Goal: Transaction & Acquisition: Subscribe to service/newsletter

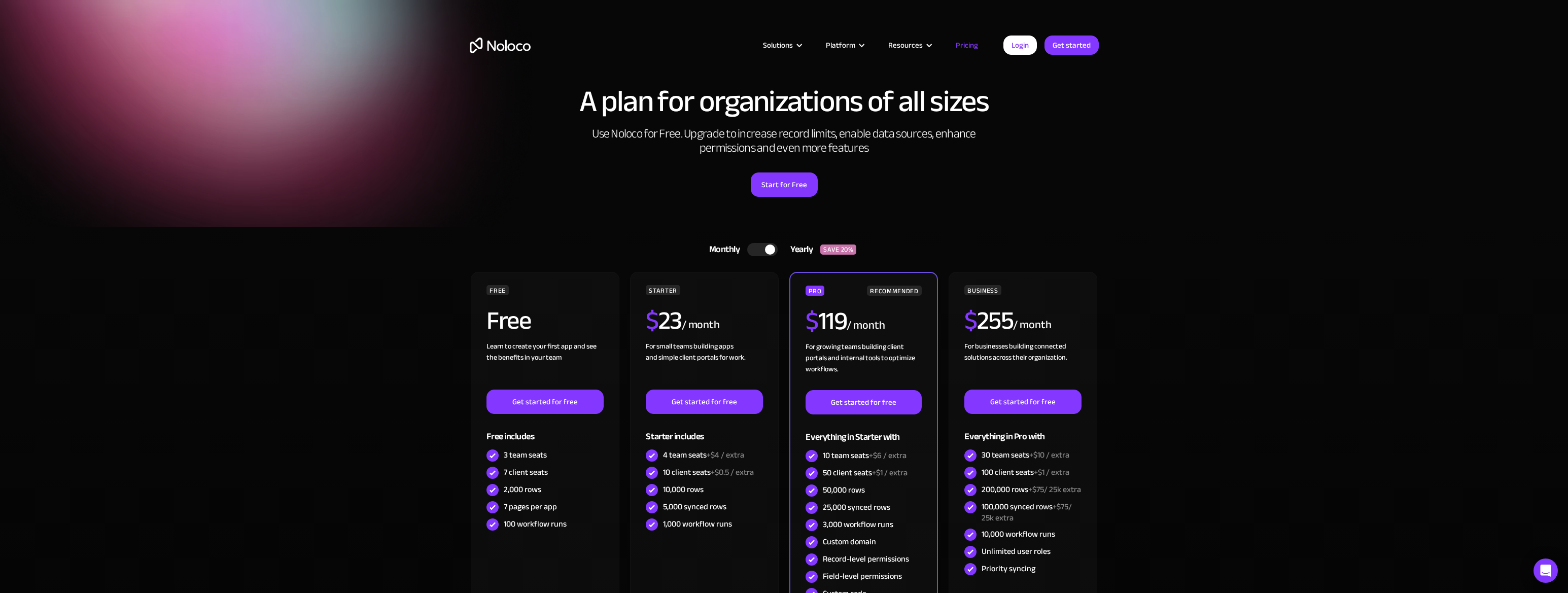
click at [766, 248] on div at bounding box center [770, 249] width 10 height 10
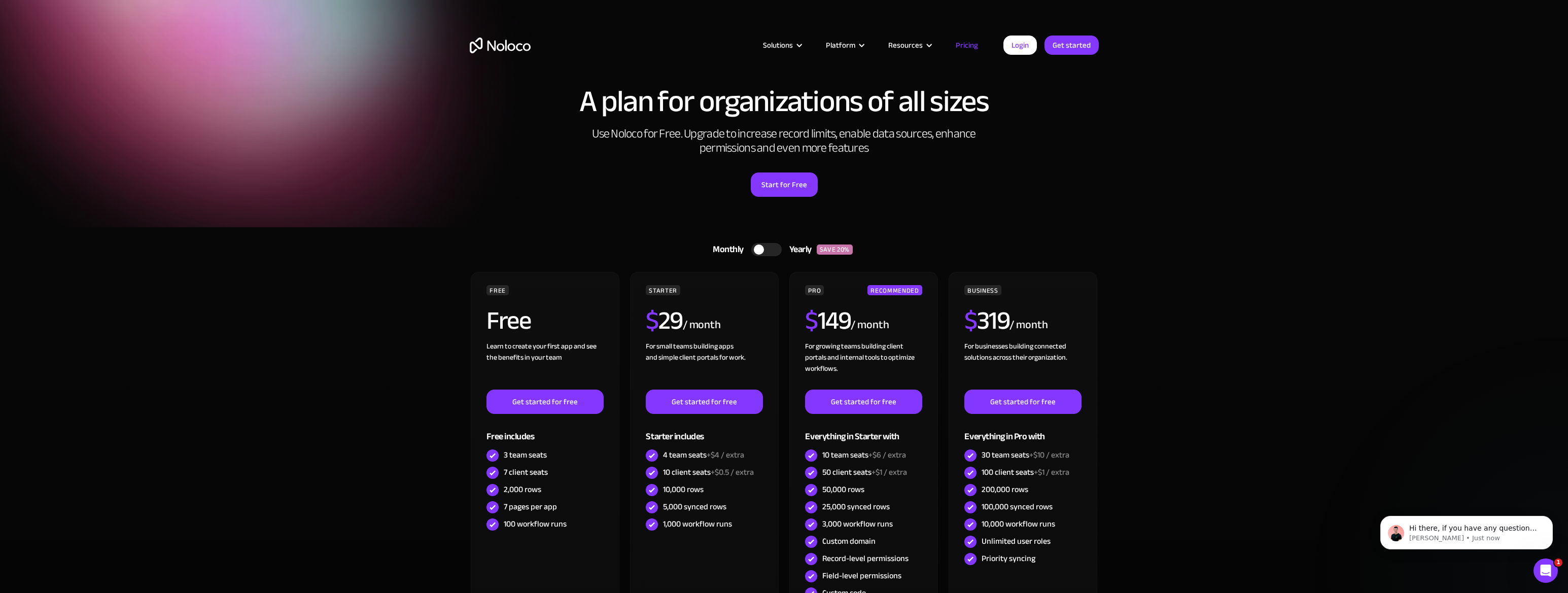
click at [764, 251] on div at bounding box center [766, 249] width 31 height 13
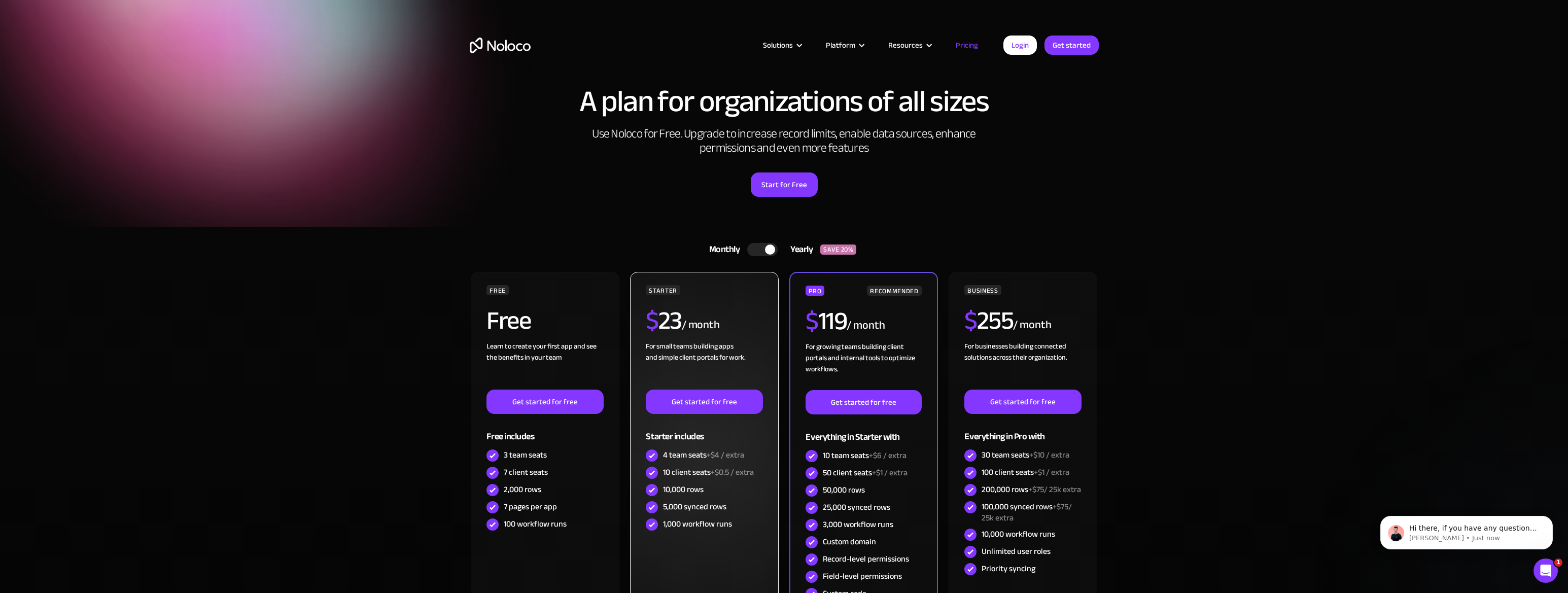
click at [671, 544] on div "STARTER $ 23 / month For small teams building apps and simple client portals fo…" at bounding box center [704, 450] width 148 height 357
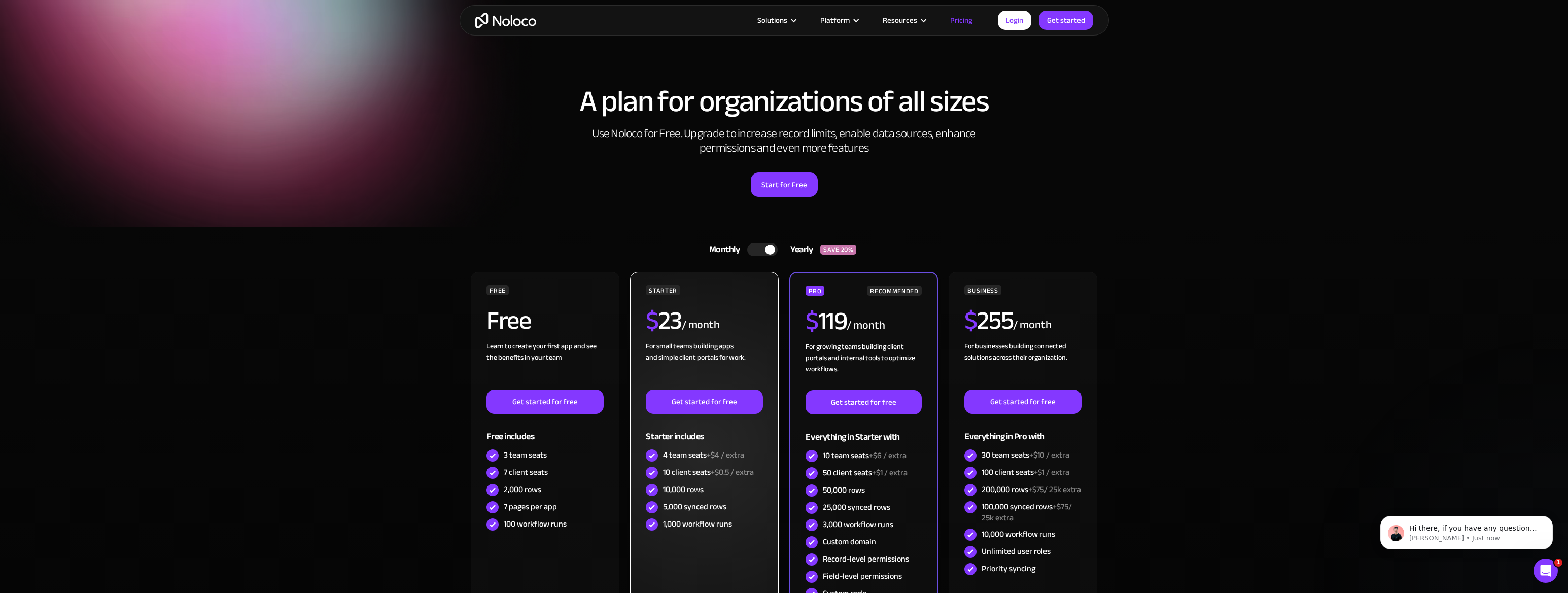
scroll to position [117, 0]
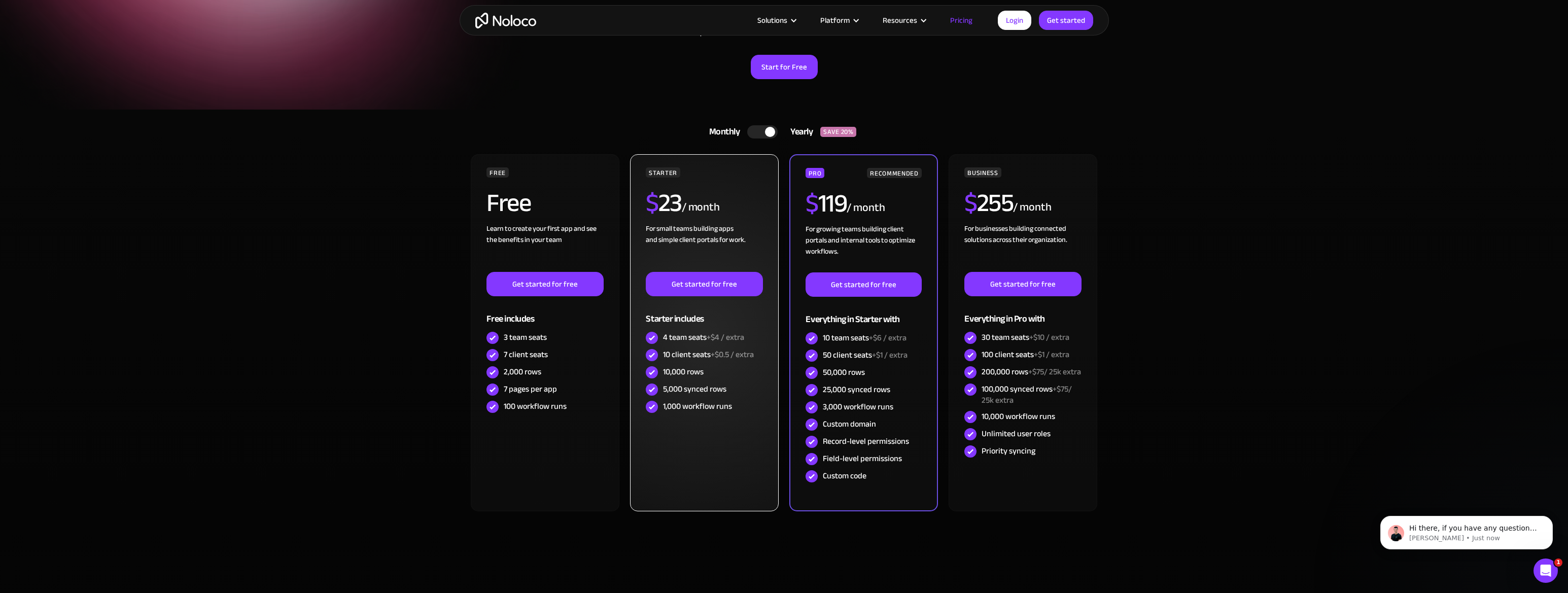
click at [704, 449] on div "STARTER $ 23 / month For small teams building apps and simple client portals fo…" at bounding box center [704, 333] width 148 height 357
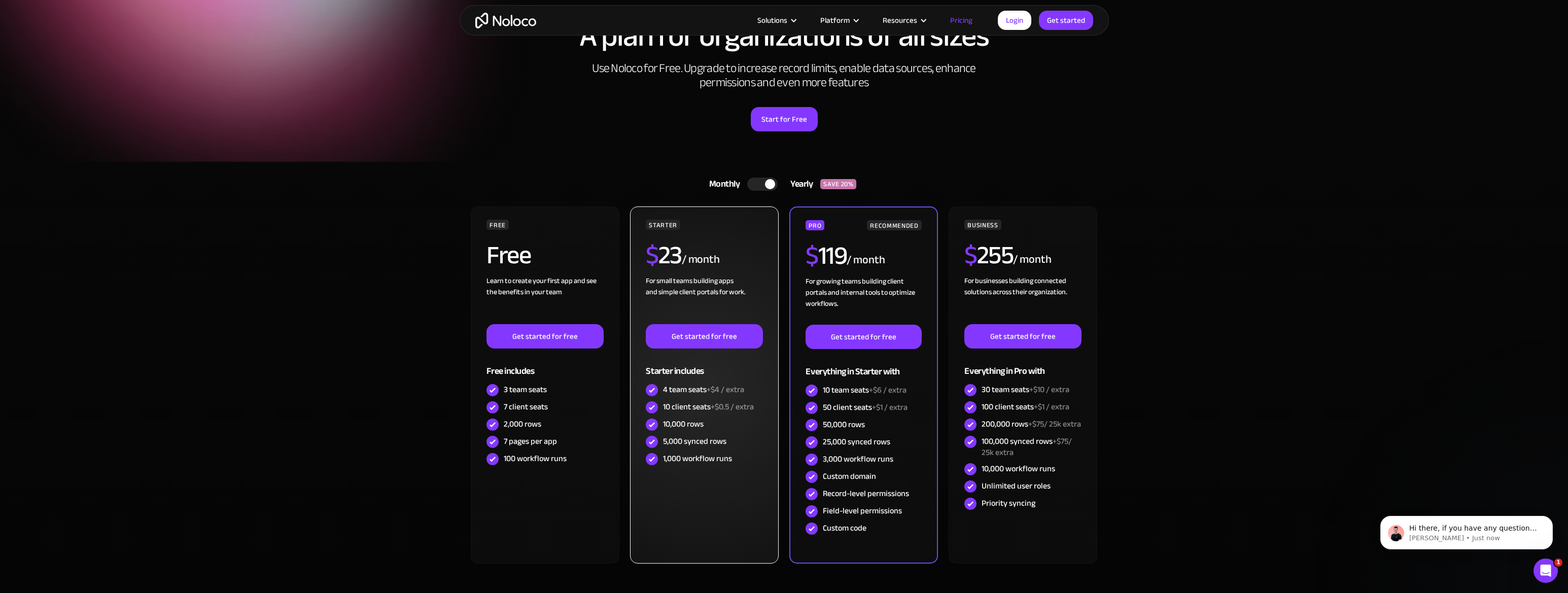
scroll to position [16, 0]
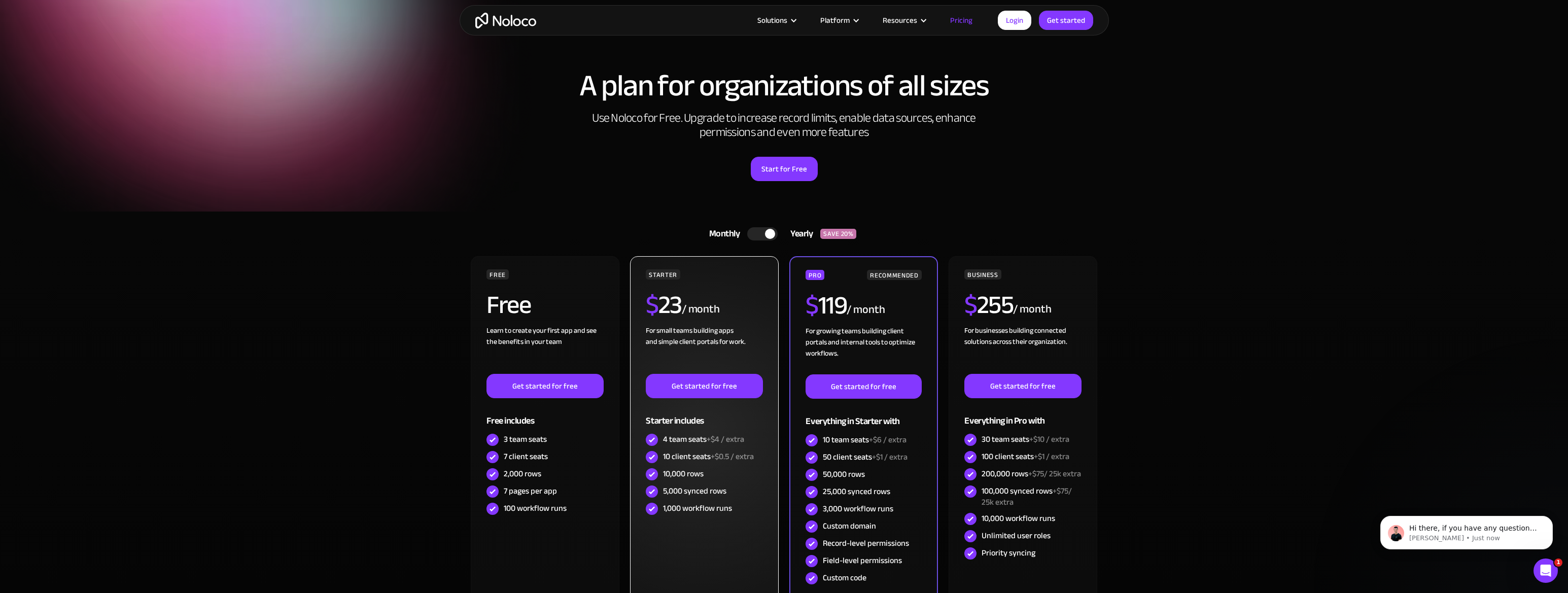
click at [699, 434] on div "4 team seats +$4 / extra" at bounding box center [703, 439] width 81 height 11
click at [708, 443] on span "+$4 / extra" at bounding box center [725, 439] width 38 height 15
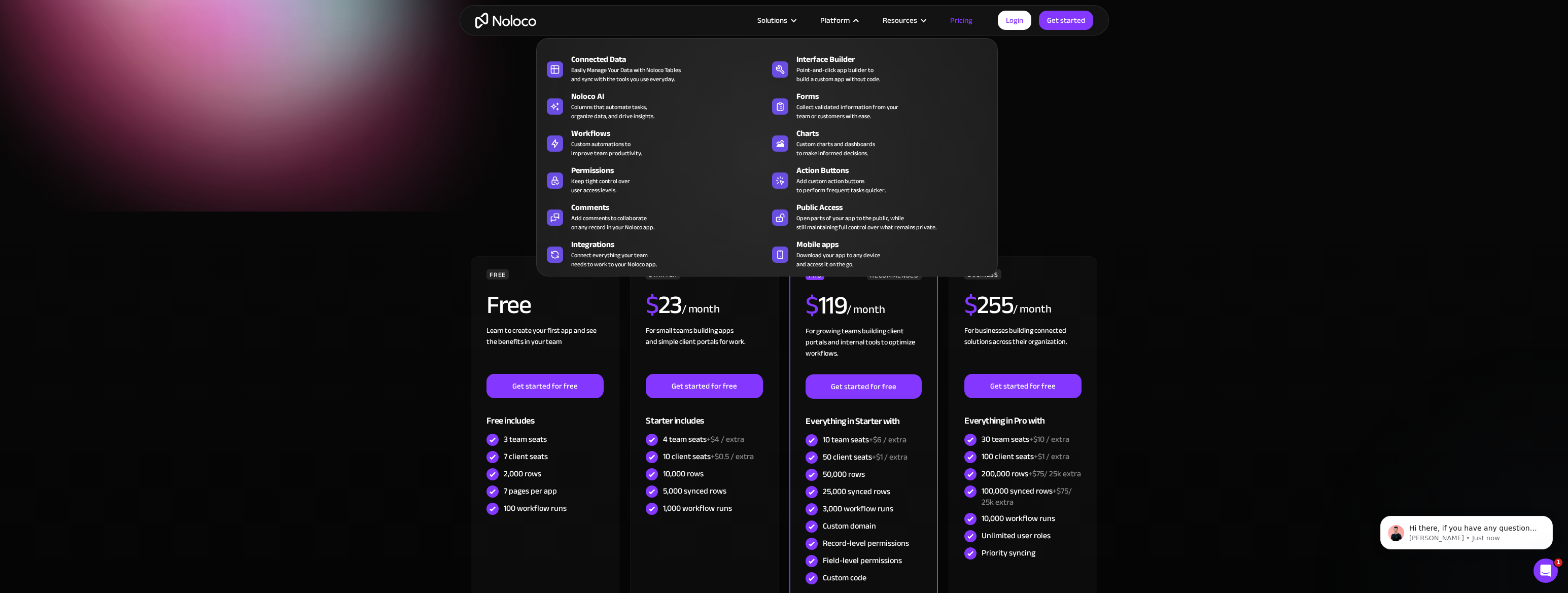
click at [832, 18] on div "Platform" at bounding box center [835, 20] width 29 height 13
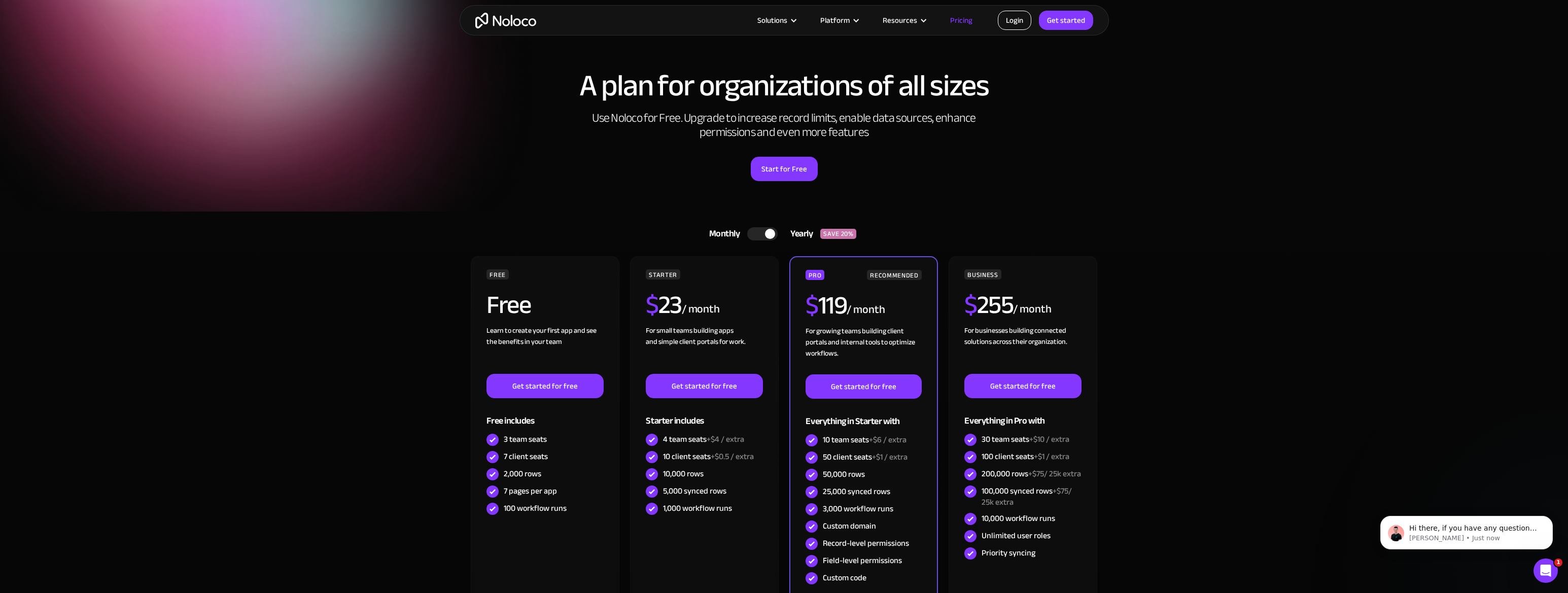
click at [1028, 22] on link "Login" at bounding box center [1014, 20] width 33 height 19
